Goal: Task Accomplishment & Management: Manage account settings

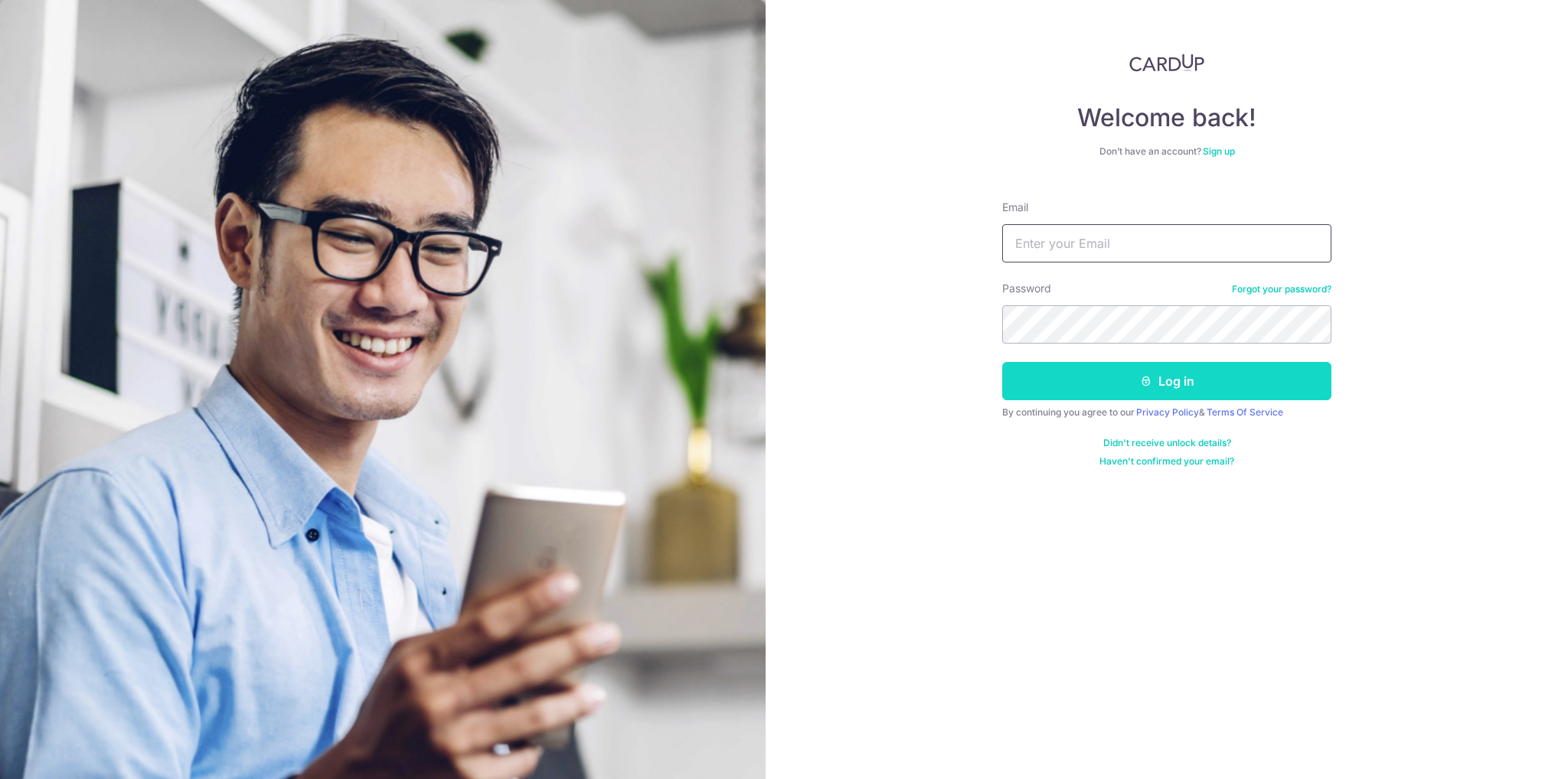
type input "[PERSON_NAME][EMAIL_ADDRESS][DOMAIN_NAME]"
click at [1146, 394] on button "Log in" at bounding box center [1167, 381] width 330 height 38
